Goal: Information Seeking & Learning: Understand process/instructions

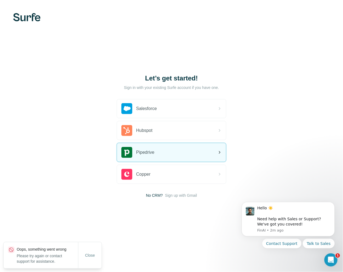
click at [165, 157] on div "Pipedrive" at bounding box center [171, 152] width 109 height 19
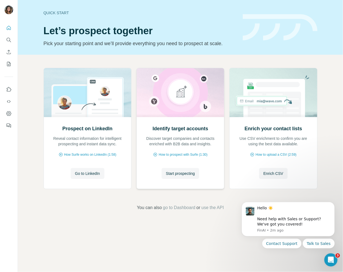
click at [148, 130] on div "Identify target accounts Discover target companies and contacts enriched with B…" at bounding box center [180, 136] width 76 height 22
click at [273, 155] on span "How to upload a CSV (2:59)" at bounding box center [275, 154] width 41 height 5
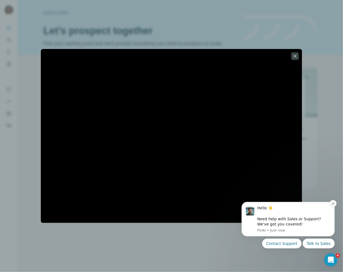
click at [333, 204] on icon "Dismiss notification" at bounding box center [332, 204] width 2 height 2
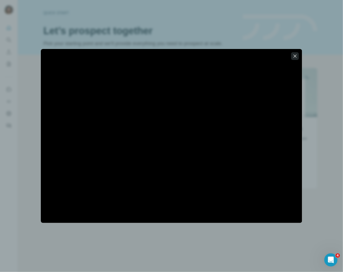
click at [295, 57] on icon "button" at bounding box center [294, 55] width 5 height 5
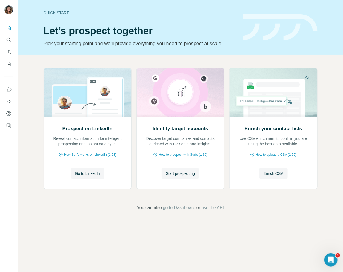
click at [184, 216] on div "Prospect on LinkedIn Reveal contact information for intelligent prospecting and…" at bounding box center [180, 139] width 325 height 169
click at [7, 62] on icon "My lists" at bounding box center [8, 63] width 5 height 5
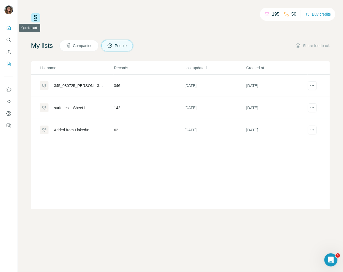
click at [10, 25] on icon "Quick start" at bounding box center [8, 27] width 5 height 5
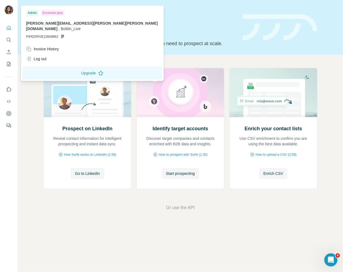
click at [10, 11] on img at bounding box center [8, 9] width 9 height 9
click at [11, 10] on img at bounding box center [8, 9] width 9 height 9
click at [57, 70] on button "Upgrade" at bounding box center [92, 73] width 140 height 13
